Goal: Task Accomplishment & Management: Use online tool/utility

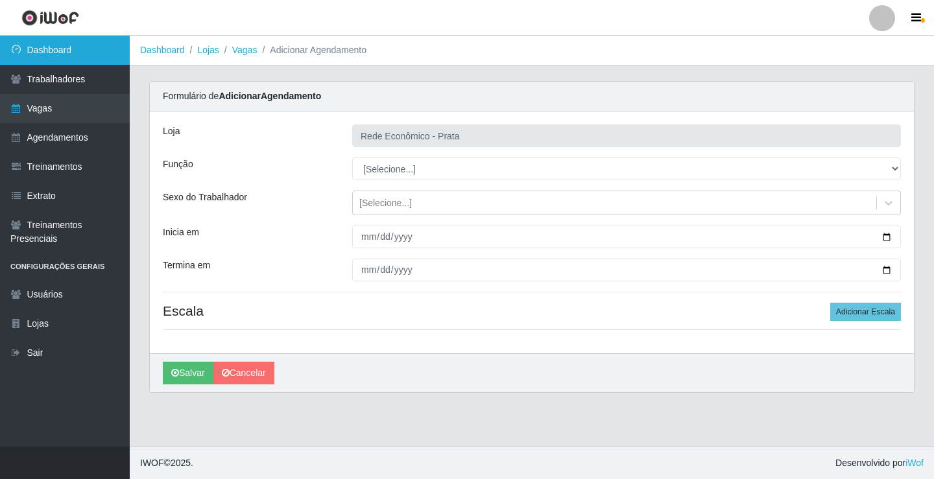
click at [95, 39] on link "Dashboard" at bounding box center [65, 50] width 130 height 29
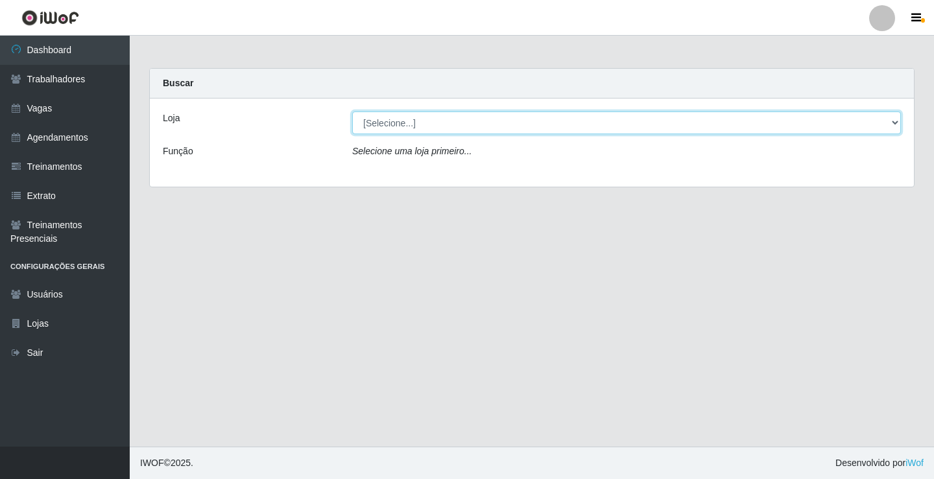
click at [897, 125] on select "[Selecione...] Rede Econômico - Prata" at bounding box center [626, 123] width 549 height 23
select select "192"
click at [352, 112] on select "[Selecione...] Rede Econômico - Prata" at bounding box center [626, 123] width 549 height 23
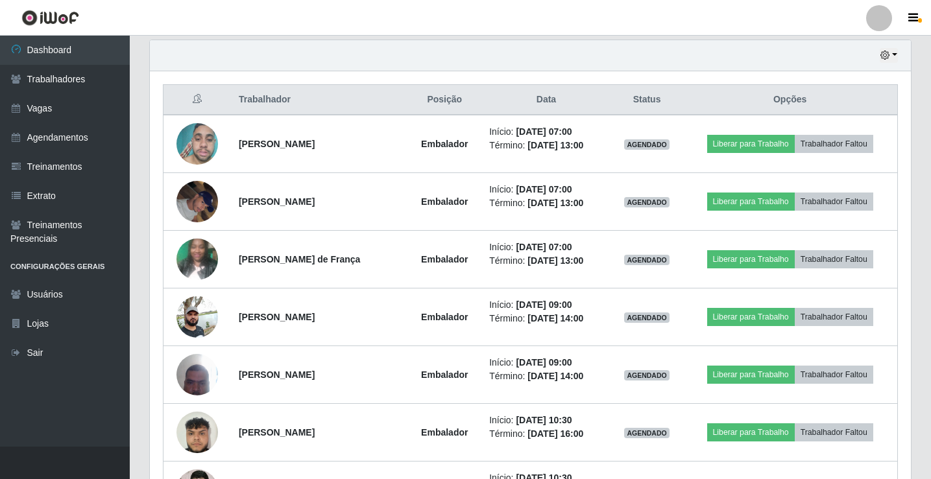
scroll to position [454, 0]
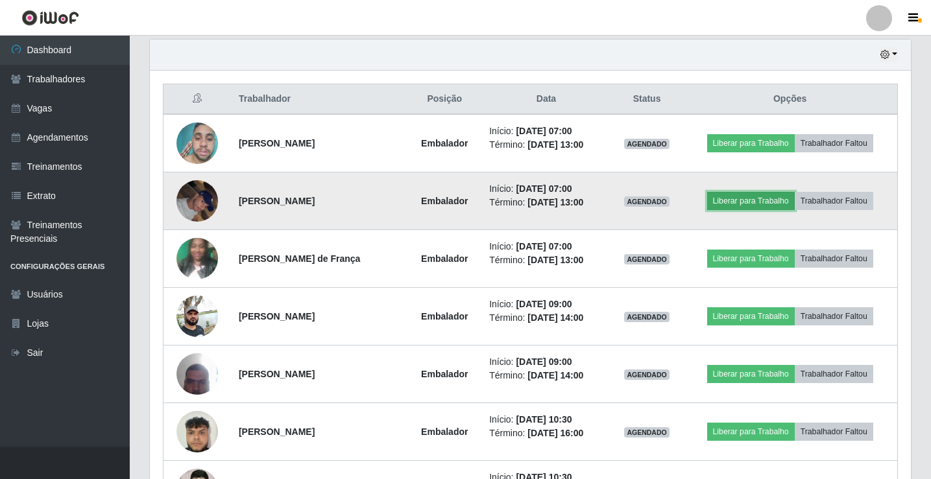
click at [755, 202] on button "Liberar para Trabalho" at bounding box center [751, 201] width 88 height 18
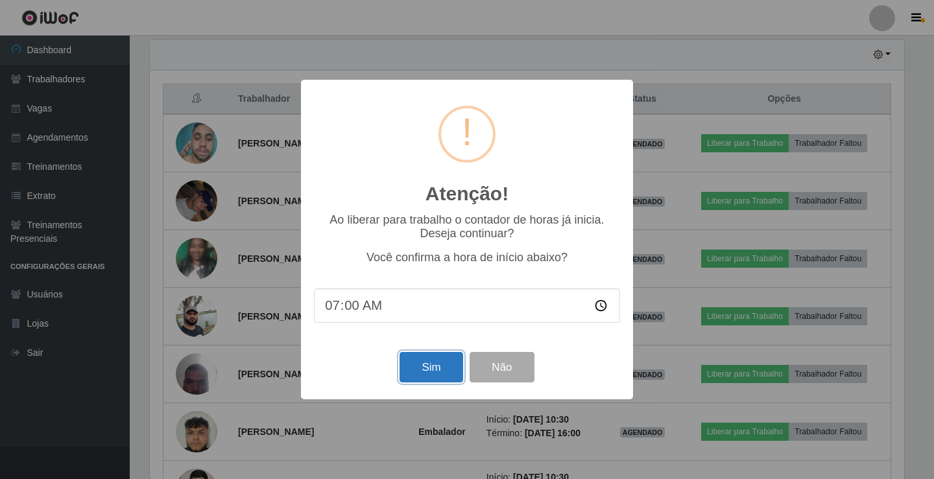
click at [424, 374] on button "Sim" at bounding box center [431, 367] width 63 height 30
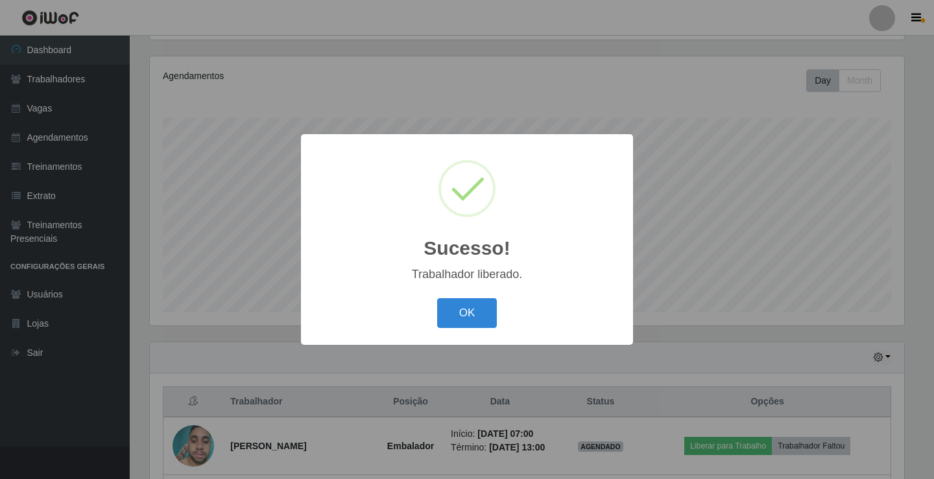
click at [437, 298] on button "OK" at bounding box center [467, 313] width 60 height 30
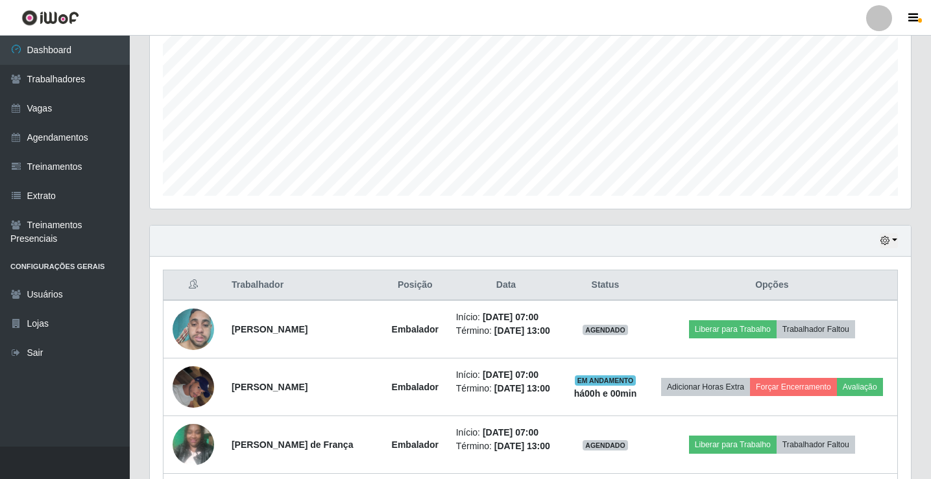
scroll to position [411, 0]
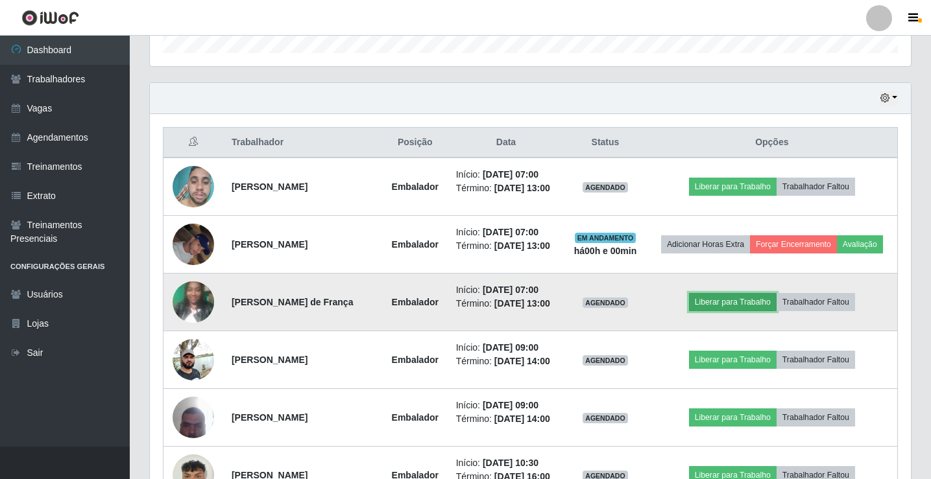
click at [766, 311] on button "Liberar para Trabalho" at bounding box center [733, 302] width 88 height 18
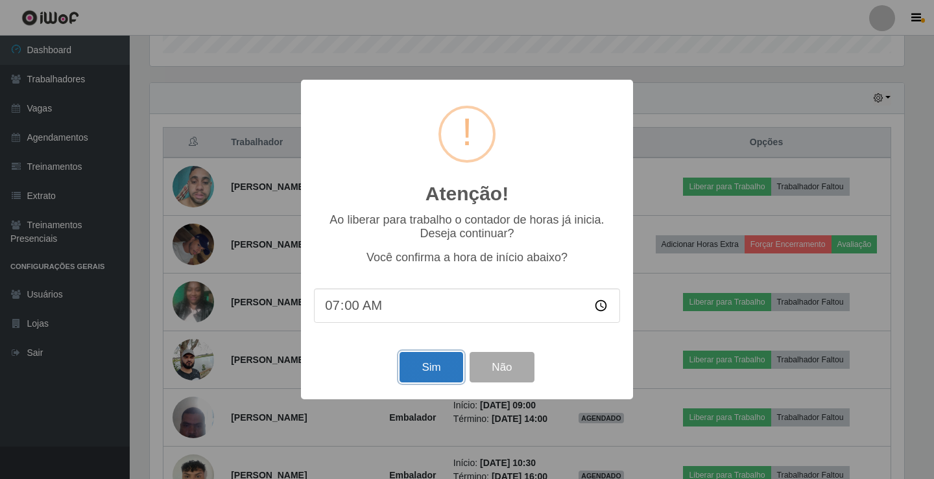
click at [435, 369] on button "Sim" at bounding box center [431, 367] width 63 height 30
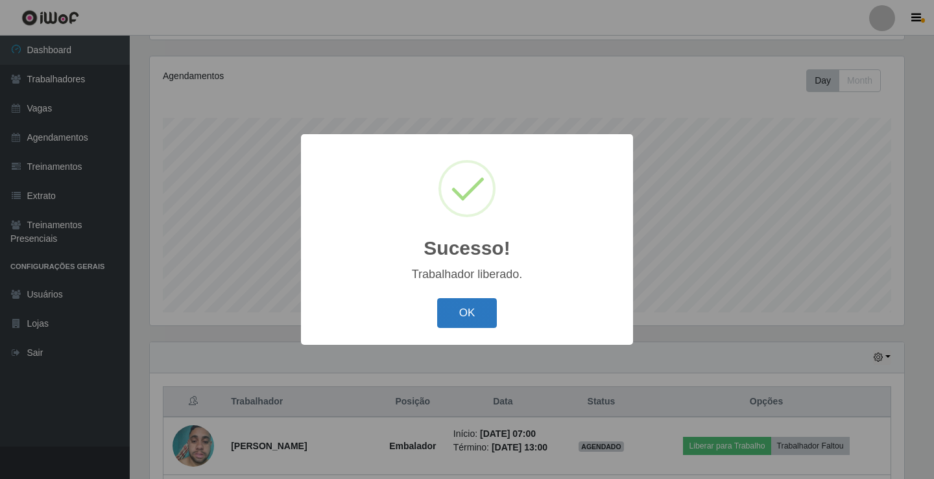
click at [462, 300] on button "OK" at bounding box center [467, 313] width 60 height 30
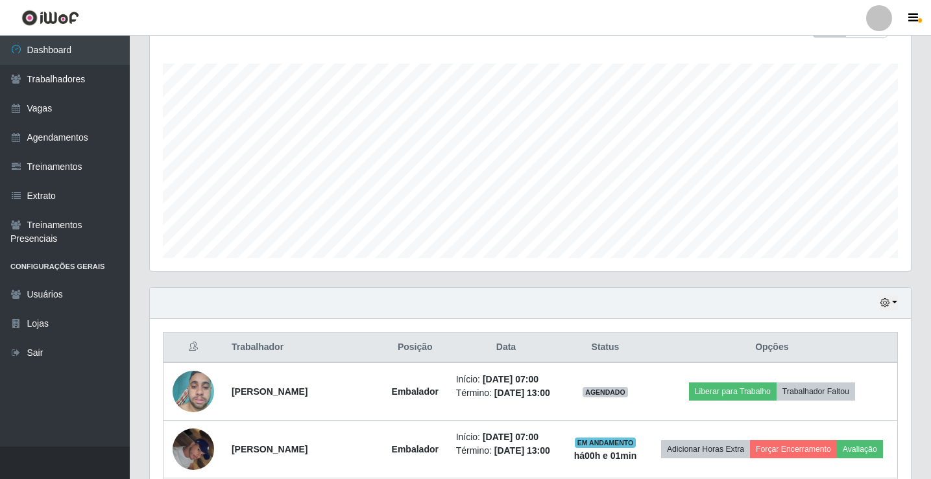
scroll to position [281, 0]
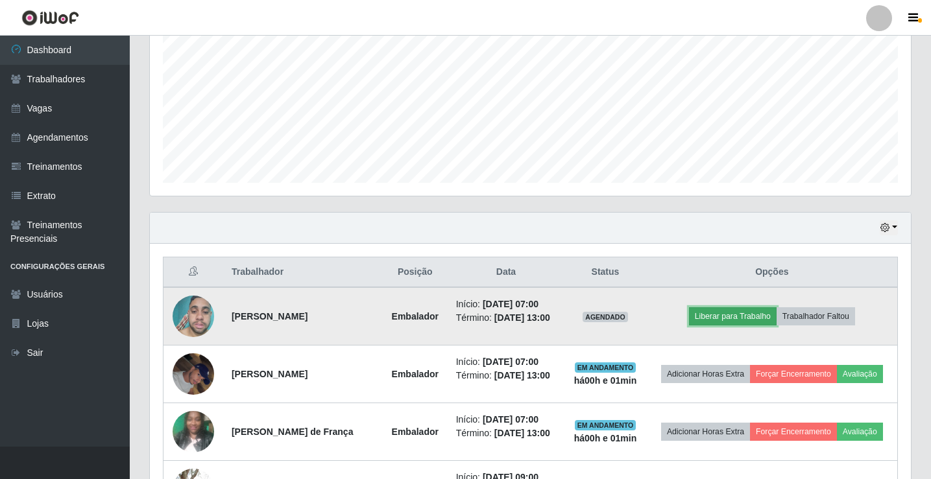
click at [730, 326] on button "Liberar para Trabalho" at bounding box center [733, 317] width 88 height 18
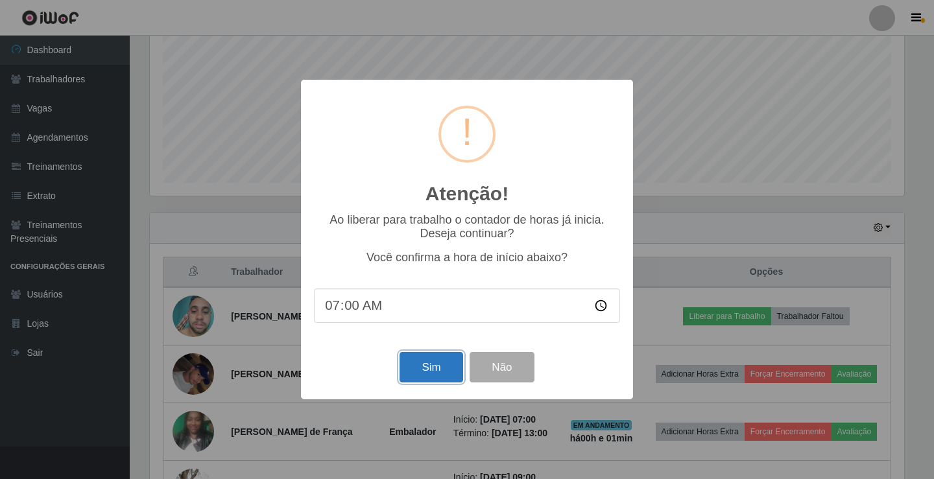
click at [436, 373] on button "Sim" at bounding box center [431, 367] width 63 height 30
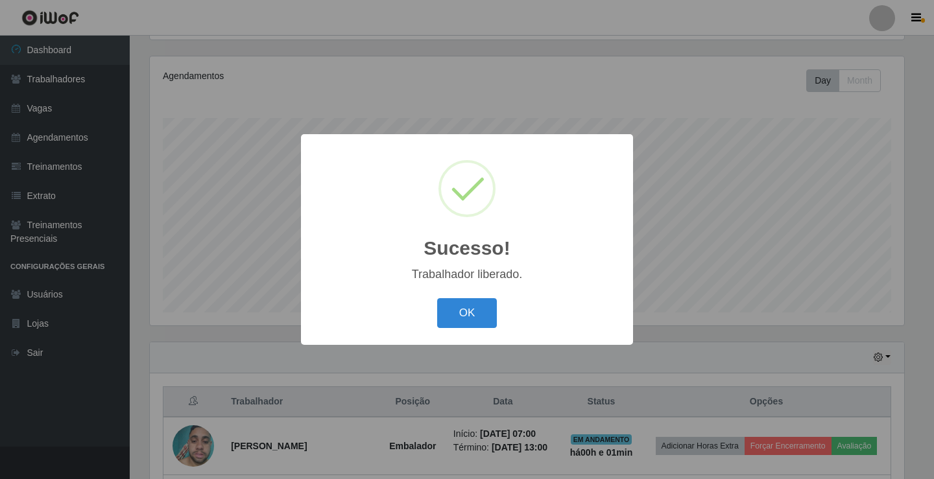
click at [437, 298] on button "OK" at bounding box center [467, 313] width 60 height 30
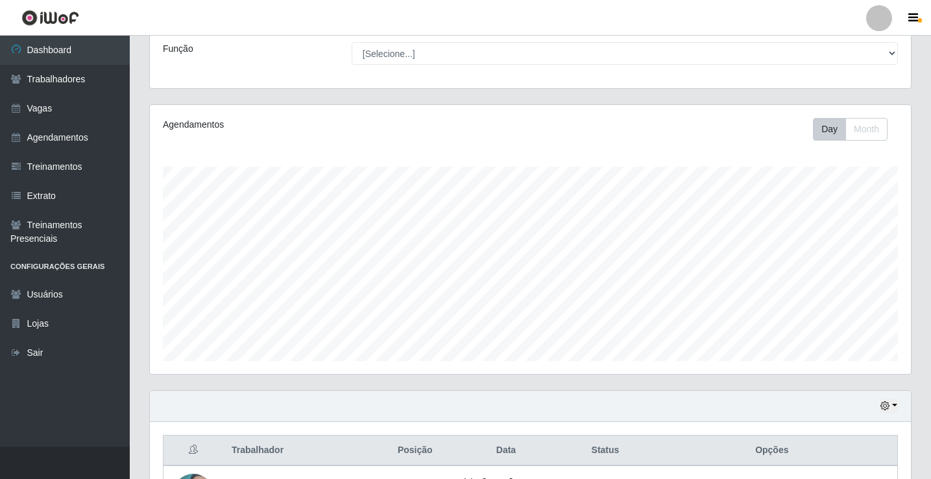
scroll to position [0, 0]
